Goal: Information Seeking & Learning: Learn about a topic

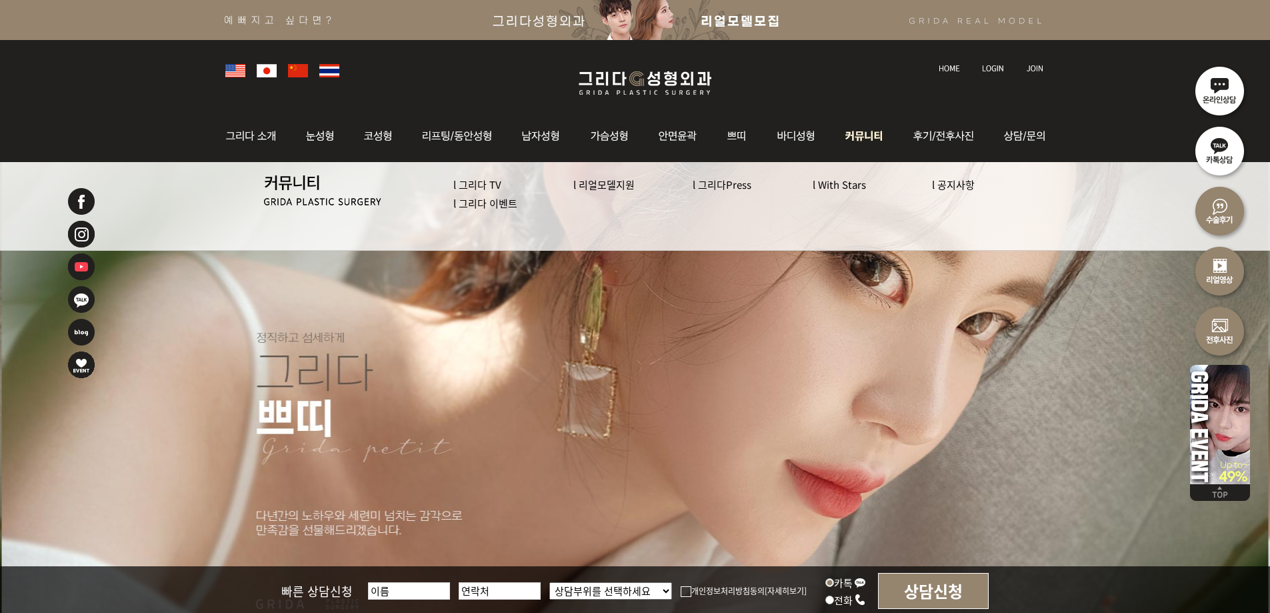
click at [478, 203] on link "l 그리다 이벤트" at bounding box center [485, 203] width 64 height 14
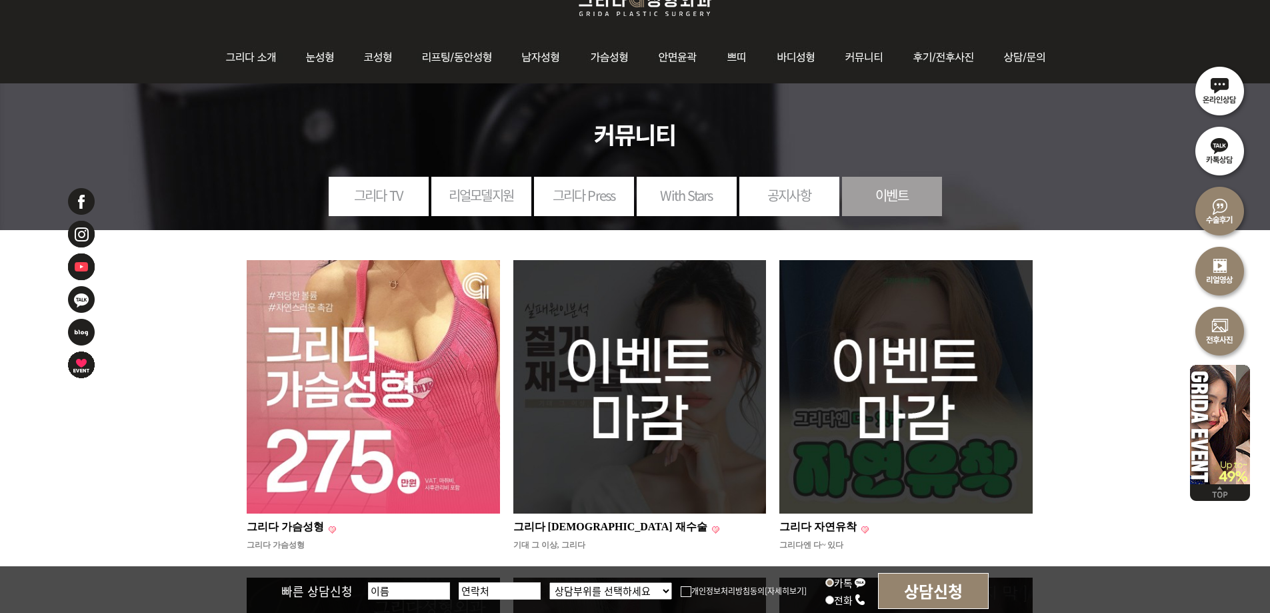
scroll to position [200, 0]
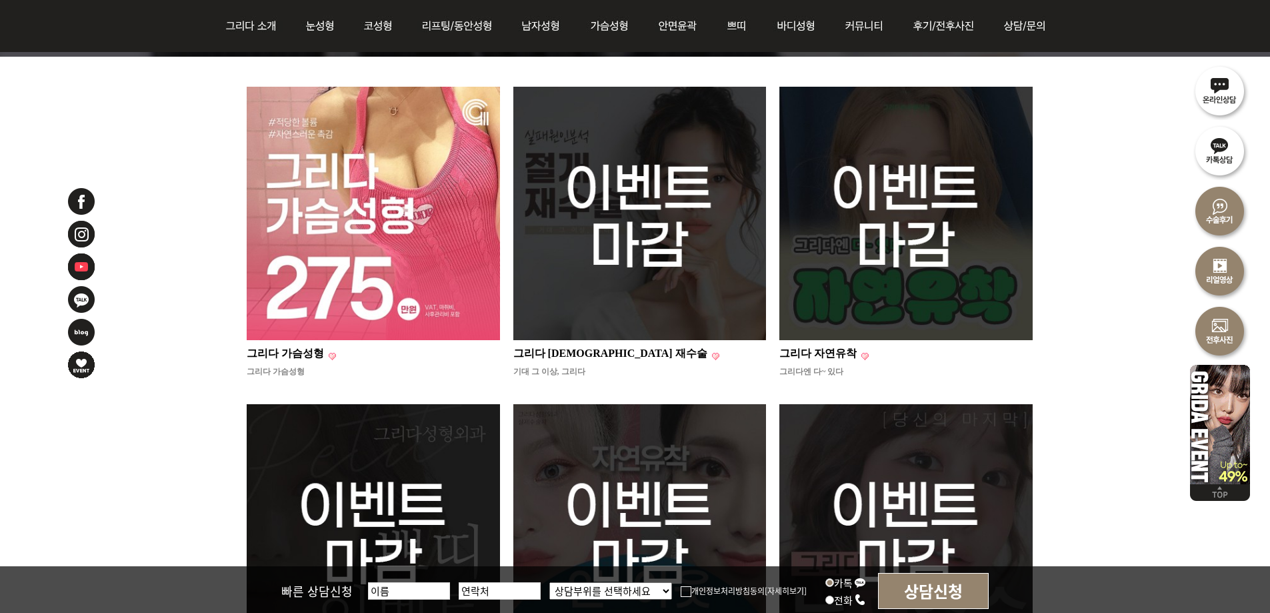
click at [422, 302] on img at bounding box center [373, 213] width 253 height 253
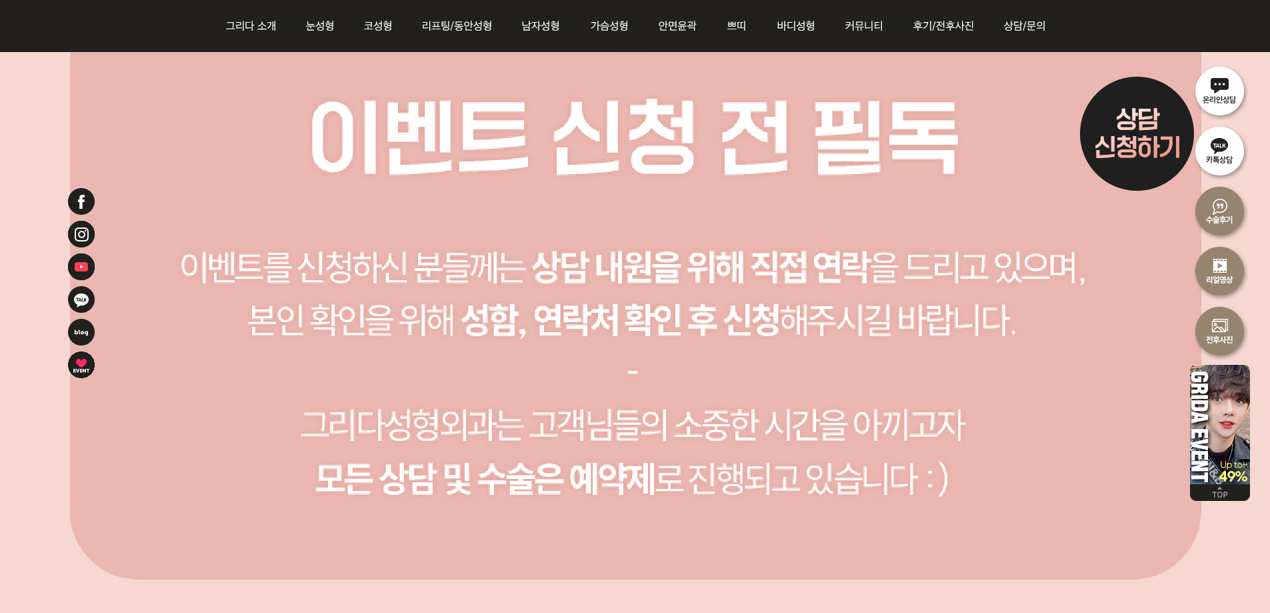
scroll to position [2000, 0]
